Goal: Navigation & Orientation: Understand site structure

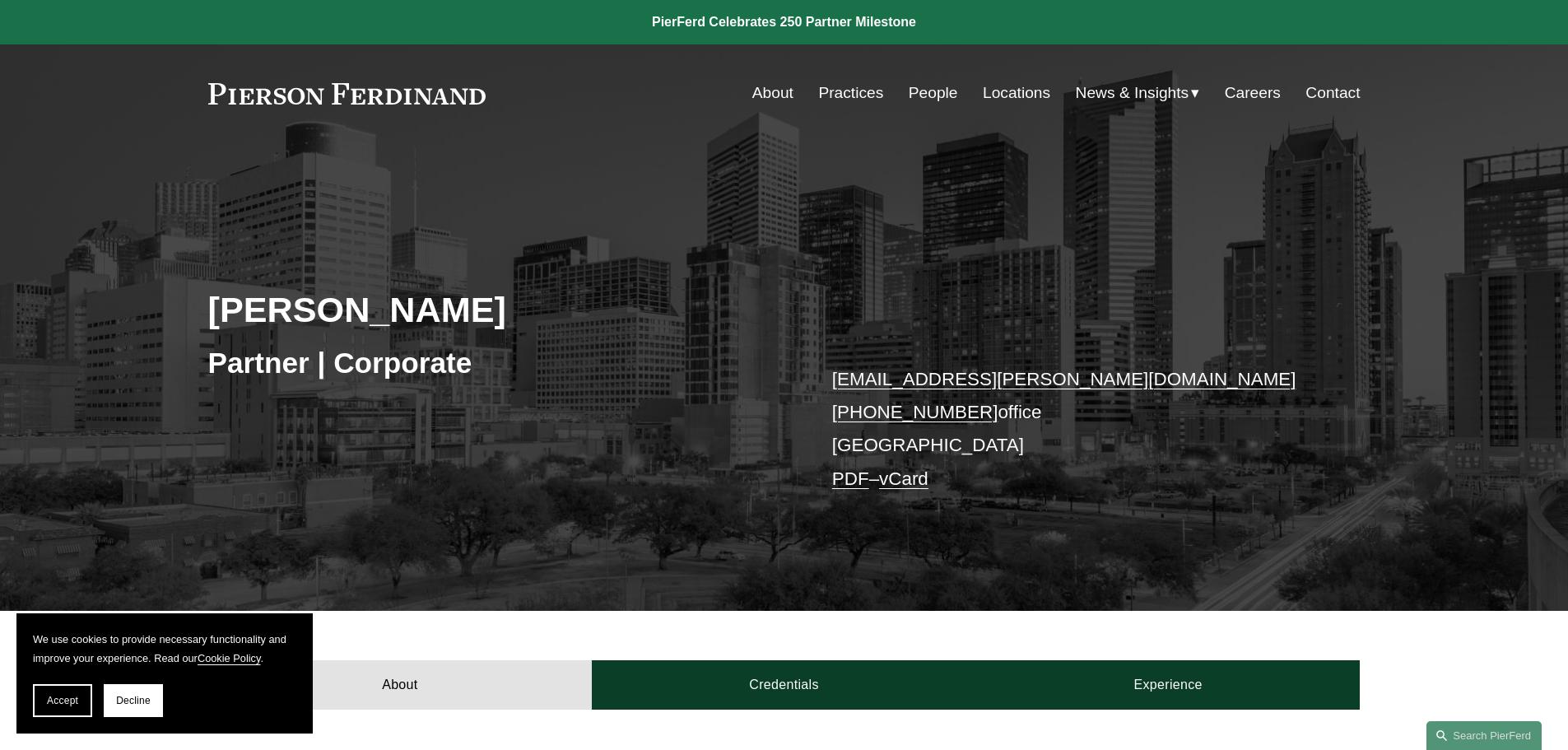
click at [839, 88] on link "Practices" at bounding box center [850, 93] width 65 height 31
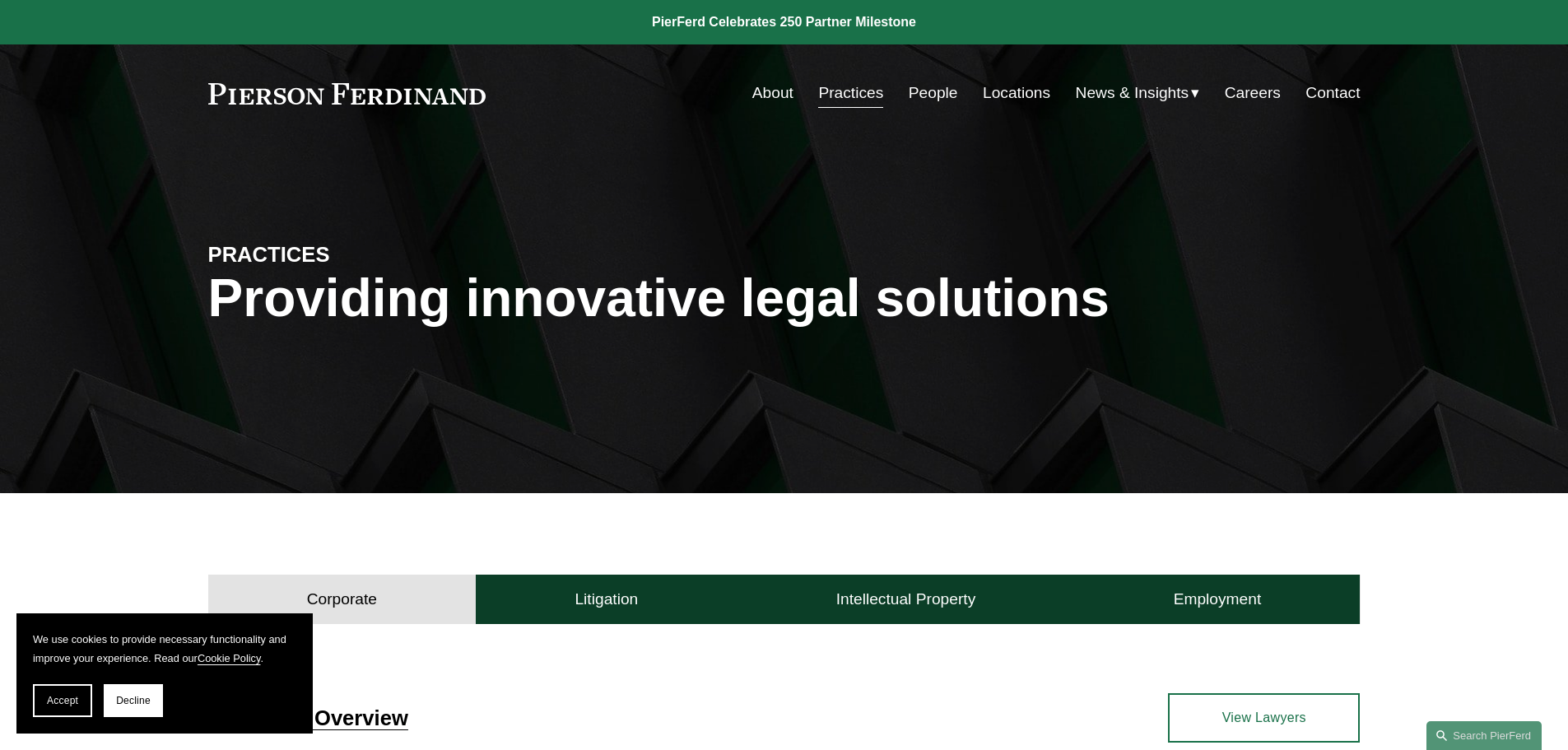
click at [943, 89] on link "People" at bounding box center [933, 93] width 49 height 31
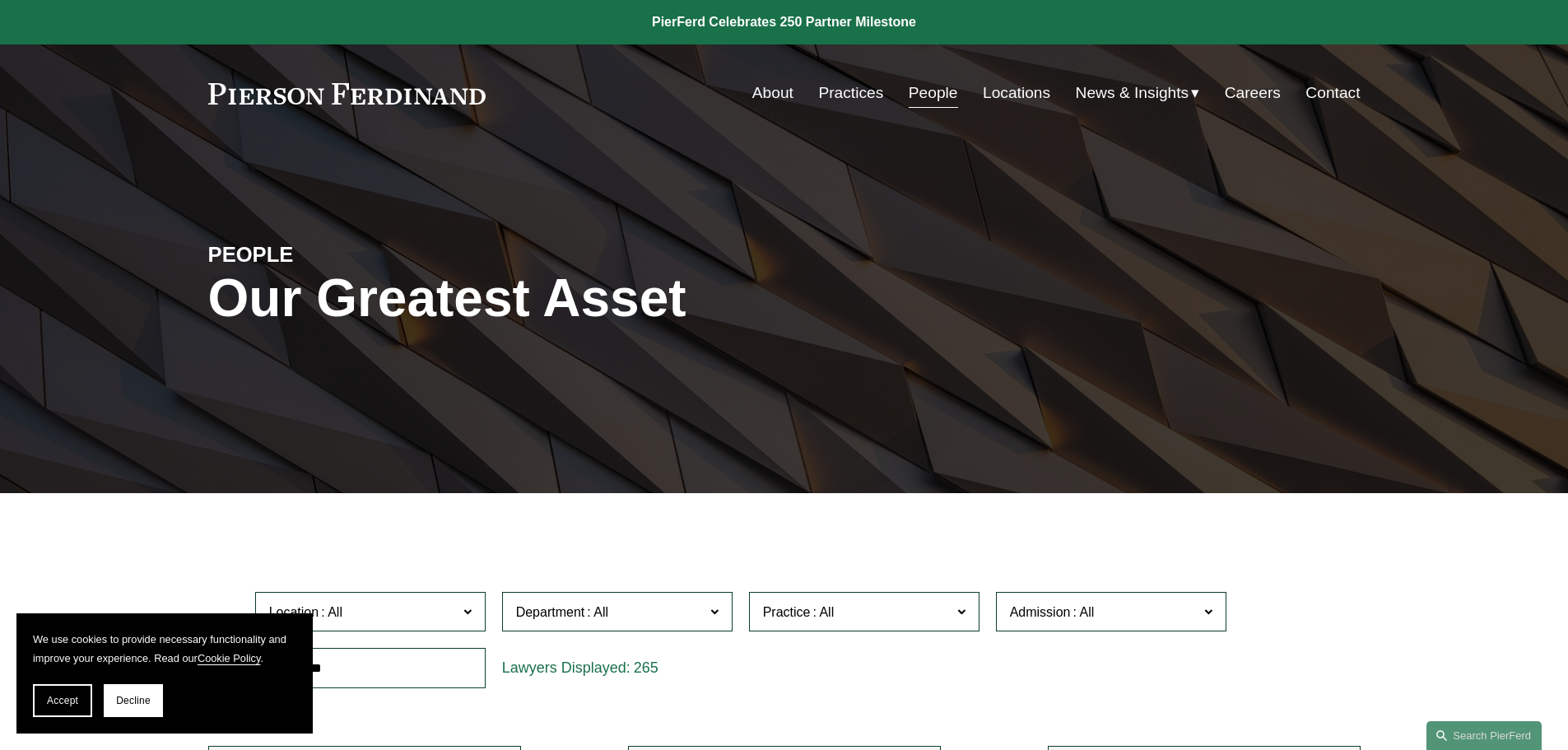
scroll to position [659, 0]
